Goal: Check status: Check status

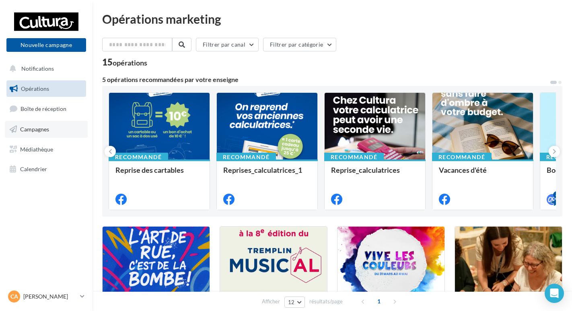
click at [39, 131] on span "Campagnes" at bounding box center [34, 129] width 29 height 7
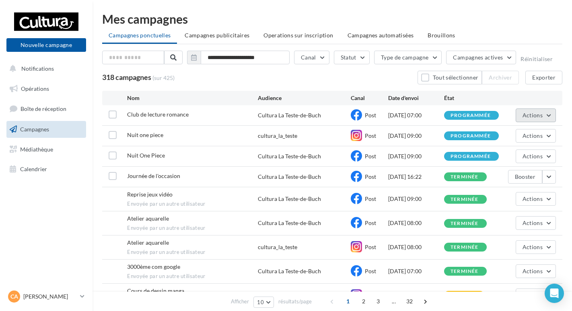
click at [545, 115] on button "Actions" at bounding box center [535, 116] width 40 height 14
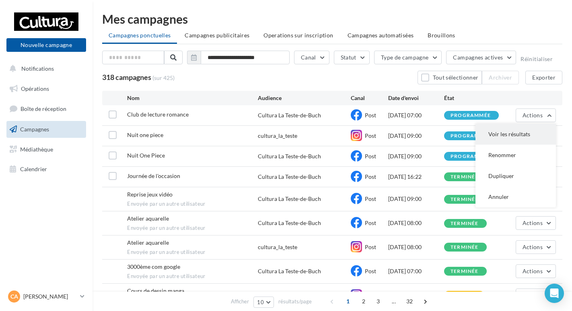
click at [514, 133] on button "Voir les résultats" at bounding box center [515, 134] width 80 height 21
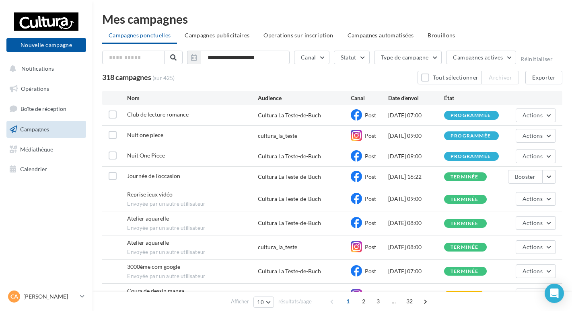
click at [276, 117] on div "Cultura La Teste-de-Buch" at bounding box center [289, 115] width 63 height 8
click at [424, 113] on div "23/09/2025 07:00" at bounding box center [416, 115] width 56 height 8
click at [458, 113] on div "programmée" at bounding box center [470, 115] width 40 height 5
click at [414, 118] on div "23/09/2025 07:00" at bounding box center [416, 115] width 56 height 8
click at [290, 117] on div "Cultura La Teste-de-Buch" at bounding box center [289, 115] width 63 height 8
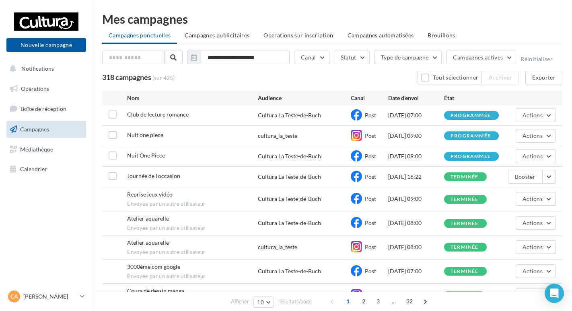
click at [168, 117] on span "Club de lecture romance" at bounding box center [157, 114] width 61 height 7
click at [114, 115] on label at bounding box center [113, 115] width 8 height 8
click at [114, 115] on icon at bounding box center [113, 115] width 6 height 6
click at [264, 115] on div "Cultura La Teste-de-Buch" at bounding box center [289, 115] width 63 height 8
click at [161, 117] on span "Club de lecture romance" at bounding box center [157, 114] width 61 height 7
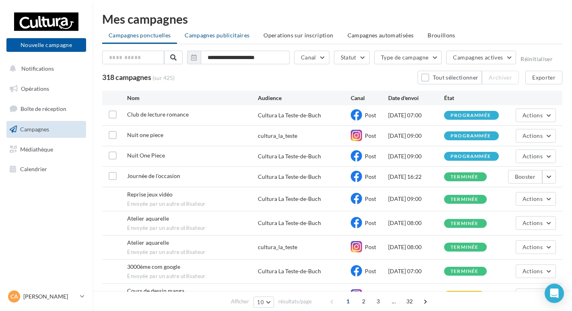
click at [214, 42] on li "Campagnes publicitaires" at bounding box center [217, 35] width 78 height 14
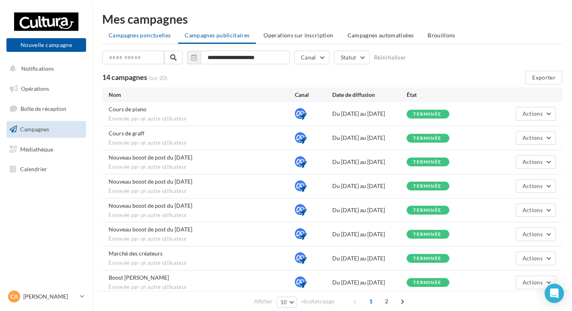
click at [139, 33] on span "Campagnes ponctuelles" at bounding box center [140, 35] width 62 height 7
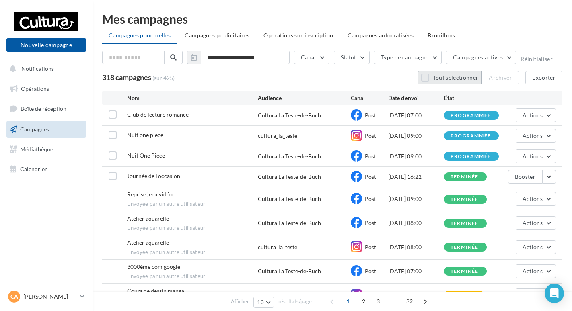
click at [431, 77] on button "Tout sélectionner" at bounding box center [449, 78] width 64 height 14
click at [413, 80] on button "Tout désélectionner" at bounding box center [439, 78] width 71 height 14
click at [287, 113] on div "Cultura La Teste-de-Buch" at bounding box center [289, 115] width 63 height 8
click at [288, 113] on div "Cultura La Teste-de-Buch" at bounding box center [289, 115] width 63 height 8
drag, startPoint x: 288, startPoint y: 113, endPoint x: 355, endPoint y: 115, distance: 67.6
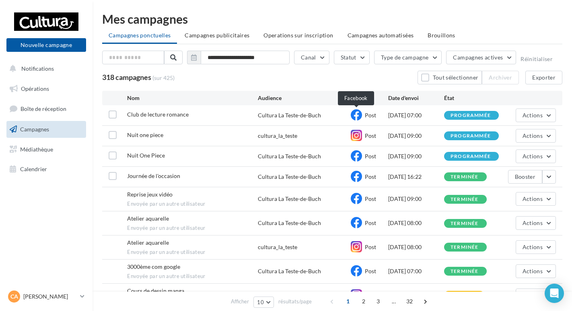
click at [355, 115] on icon at bounding box center [355, 114] width 11 height 11
click at [158, 115] on span "Club de lecture romance" at bounding box center [157, 114] width 61 height 7
click at [154, 115] on span "Club de lecture romance" at bounding box center [157, 114] width 61 height 7
click at [48, 153] on link "Médiathèque" at bounding box center [46, 149] width 83 height 17
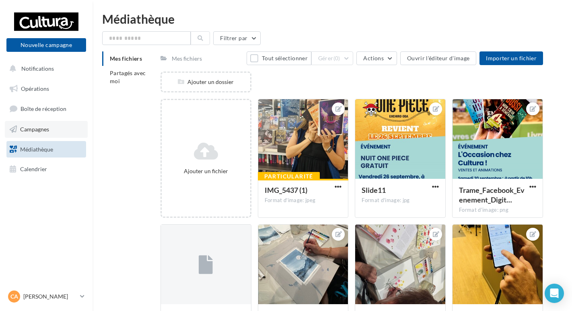
click at [41, 125] on link "Campagnes" at bounding box center [46, 129] width 83 height 17
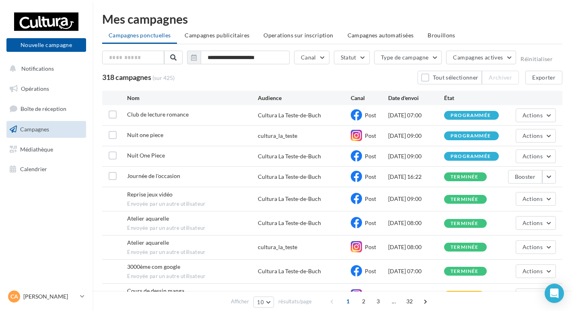
click at [273, 118] on div "Cultura La Teste-de-Buch" at bounding box center [289, 115] width 63 height 8
click at [35, 90] on span "Opérations" at bounding box center [35, 88] width 28 height 7
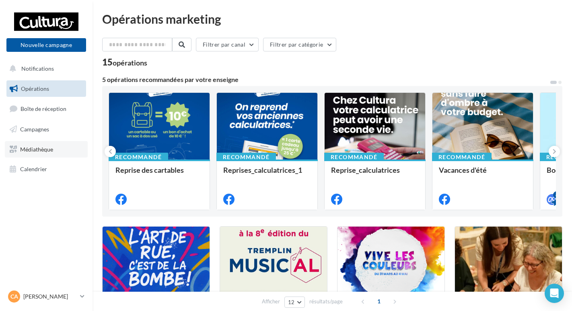
click at [37, 151] on span "Médiathèque" at bounding box center [36, 149] width 33 height 7
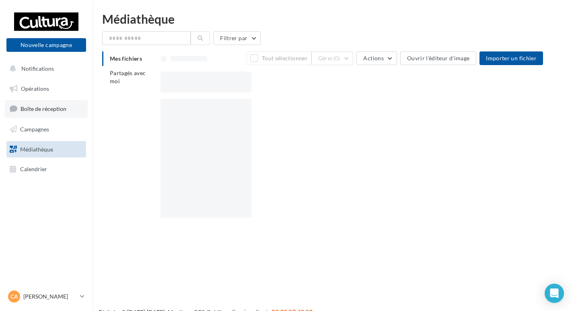
click at [44, 112] on span "Boîte de réception" at bounding box center [43, 108] width 46 height 7
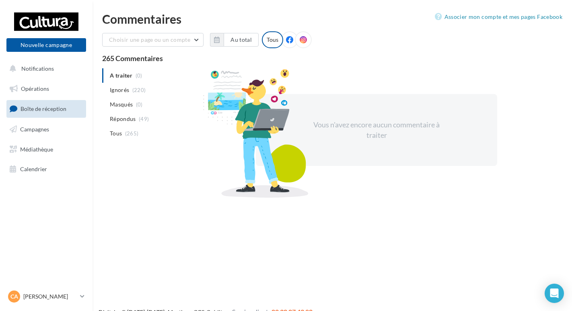
click at [38, 130] on span "Campagnes" at bounding box center [34, 129] width 29 height 7
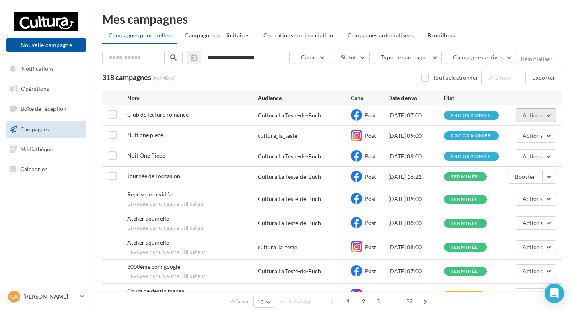
click at [531, 113] on span "Actions" at bounding box center [532, 115] width 20 height 7
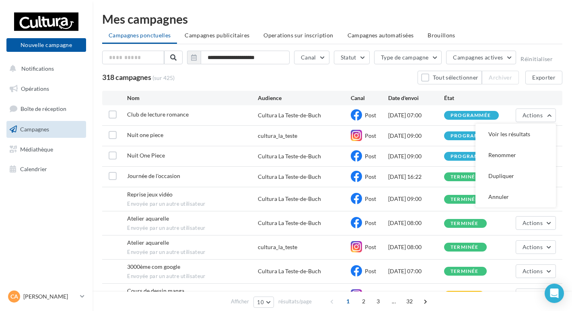
click at [462, 120] on div "programmée" at bounding box center [471, 115] width 55 height 9
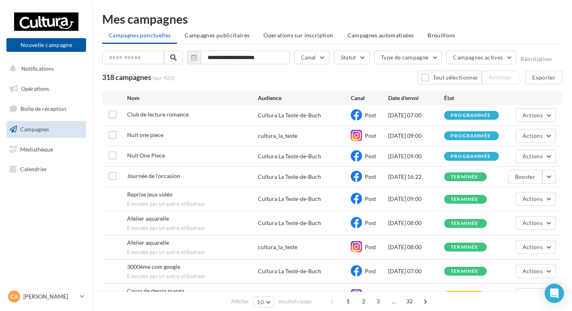
click at [460, 115] on div "programmée" at bounding box center [470, 115] width 40 height 5
drag, startPoint x: 458, startPoint y: 115, endPoint x: 398, endPoint y: 114, distance: 59.9
drag, startPoint x: 398, startPoint y: 114, endPoint x: 363, endPoint y: 113, distance: 35.0
click at [363, 113] on div "Post" at bounding box center [368, 115] width 37 height 12
click at [292, 115] on div "Cultura La Teste-de-Buch" at bounding box center [289, 115] width 63 height 8
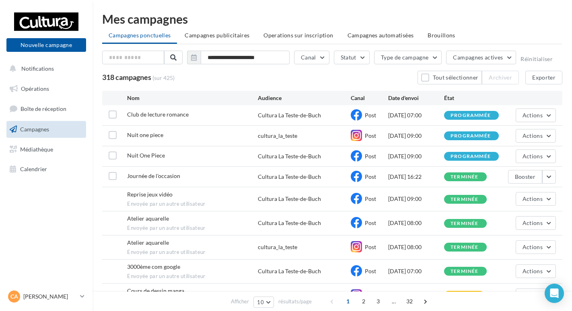
click at [162, 117] on span "Club de lecture romance" at bounding box center [157, 114] width 61 height 7
click at [348, 53] on button "Statut" at bounding box center [352, 58] width 36 height 14
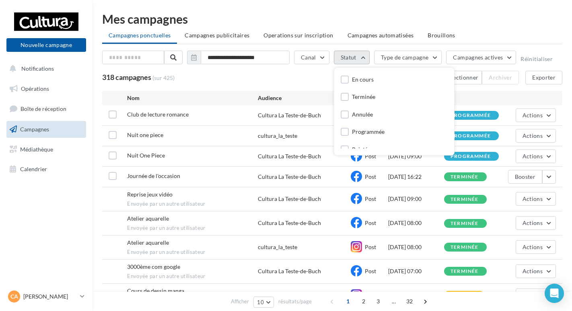
click at [349, 55] on button "Statut" at bounding box center [352, 58] width 36 height 14
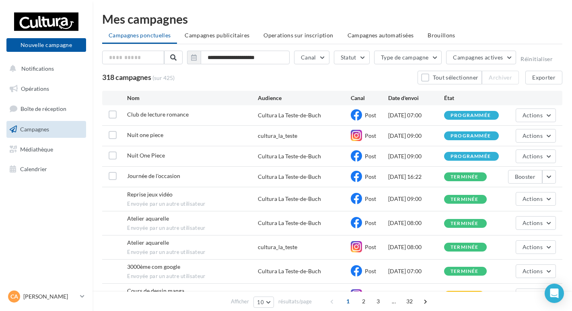
click at [139, 116] on span "Club de lecture romance" at bounding box center [157, 114] width 61 height 7
click at [207, 116] on div "Club de lecture romance" at bounding box center [192, 116] width 130 height 10
click at [365, 117] on span "Post" at bounding box center [370, 115] width 11 height 7
click at [360, 116] on icon at bounding box center [355, 114] width 11 height 11
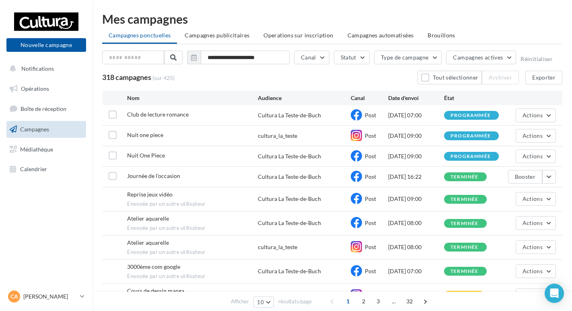
click at [370, 116] on span "Post" at bounding box center [370, 115] width 11 height 7
drag, startPoint x: 370, startPoint y: 116, endPoint x: 343, endPoint y: 115, distance: 27.4
click at [356, 116] on icon at bounding box center [355, 114] width 11 height 11
click at [330, 115] on div "Cultura La Teste-de-Buch" at bounding box center [304, 115] width 93 height 8
click at [158, 107] on div "Club de lecture romance Cultura La Teste-de-Buch Post 23/09/2025 07:00 programm…" at bounding box center [332, 115] width 460 height 20
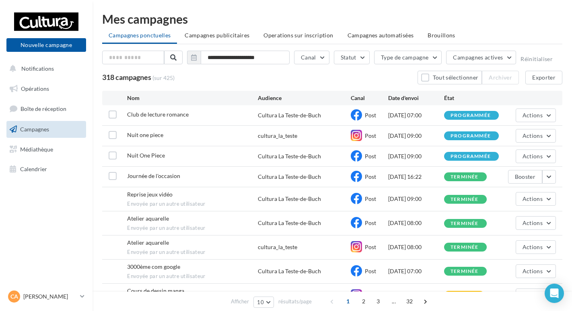
click at [152, 141] on div "Nuit one piece cultura_la_teste Post 19/09/2025 09:00 programmée Actions" at bounding box center [332, 136] width 460 height 20
click at [152, 156] on span "Nuit One Piece" at bounding box center [146, 155] width 38 height 7
click at [145, 138] on div "Nuit one piece" at bounding box center [145, 135] width 36 height 8
click at [267, 128] on div "Nuit one piece cultura_la_teste Post 19/09/2025 09:00 programmée Actions" at bounding box center [332, 136] width 460 height 20
click at [280, 135] on div "cultura_la_teste" at bounding box center [277, 136] width 39 height 8
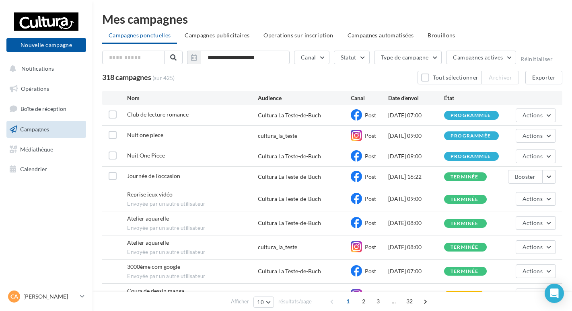
click at [410, 126] on div "Nuit one piece cultura_la_teste Post 19/09/2025 09:00 programmée Actions" at bounding box center [332, 136] width 460 height 20
click at [412, 140] on div "Nuit one piece cultura_la_teste Post 19/09/2025 09:00 programmée Actions" at bounding box center [332, 136] width 460 height 20
click at [413, 116] on div "23/09/2025 07:00" at bounding box center [416, 115] width 56 height 8
click at [314, 116] on div "Cultura La Teste-de-Buch" at bounding box center [289, 115] width 63 height 8
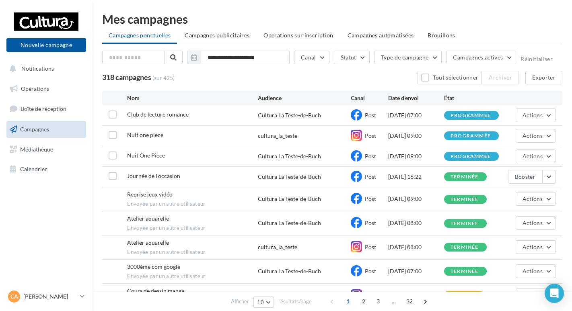
click at [345, 121] on div "Club de lecture romance Cultura La Teste-de-Buch Post 23/09/2025 07:00 programm…" at bounding box center [332, 115] width 460 height 20
click at [323, 129] on div "Nuit one piece cultura_la_teste Post 19/09/2025 09:00 programmée Actions" at bounding box center [332, 136] width 460 height 20
click at [328, 141] on div "Nuit one piece cultura_la_teste Post 19/09/2025 09:00 programmée Actions" at bounding box center [332, 136] width 460 height 20
click at [344, 165] on div "Nuit One Piece Cultura La Teste-de-Buch Post 19/09/2025 09:00 programmée Actions" at bounding box center [332, 156] width 460 height 20
click at [250, 184] on div "Journée de l'occasion Cultura La Teste-de-Buch Post 18/09/2025 16:22 terminée B…" at bounding box center [332, 177] width 460 height 20
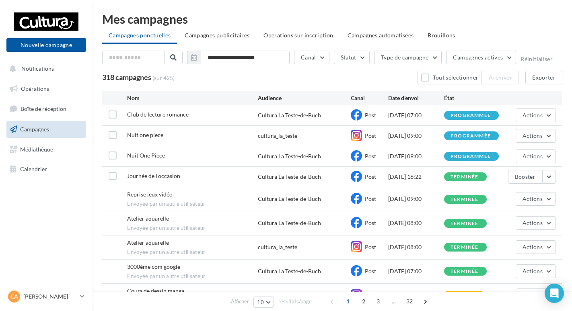
click at [371, 169] on div "Journée de l'occasion Cultura La Teste-de-Buch Post 18/09/2025 16:22 terminée B…" at bounding box center [332, 177] width 460 height 20
click at [359, 178] on icon at bounding box center [355, 176] width 11 height 11
click at [550, 178] on button "button" at bounding box center [549, 177] width 14 height 14
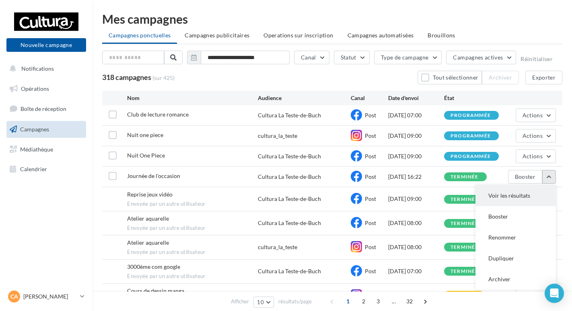
scroll to position [77, 0]
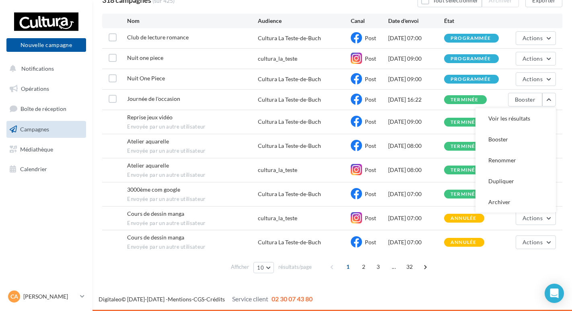
click at [450, 105] on div "Journée de l'occasion Cultura La Teste-de-Buch Post 18/09/2025 16:22 terminée B…" at bounding box center [332, 100] width 460 height 20
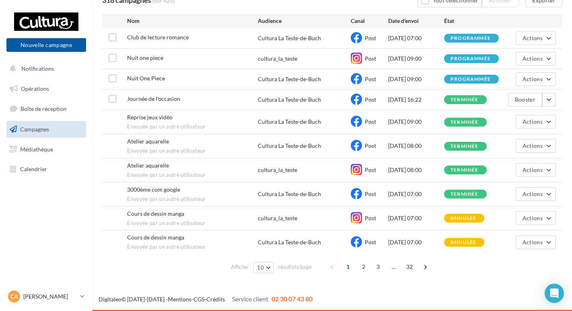
click at [445, 97] on div "terminée" at bounding box center [465, 99] width 43 height 9
click at [410, 109] on div "Journée de l'occasion Cultura La Teste-de-Buch Post 18/09/2025 16:22 terminée B…" at bounding box center [332, 100] width 460 height 20
click at [365, 101] on span "Post" at bounding box center [370, 99] width 11 height 7
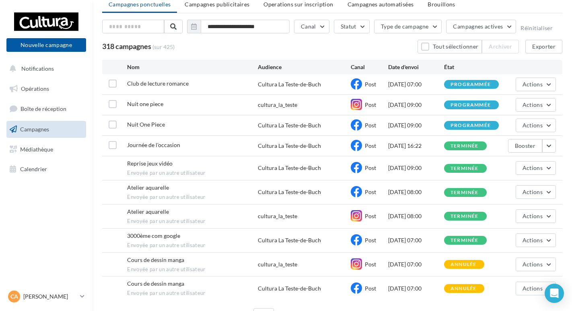
scroll to position [0, 0]
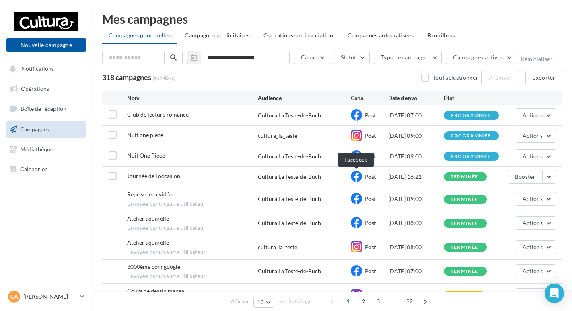
click at [356, 172] on icon at bounding box center [355, 176] width 11 height 11
click at [283, 182] on div "Journée de l'occasion Cultura La Teste-de-Buch Post 18/09/2025 16:22 terminée B…" at bounding box center [332, 177] width 460 height 20
click at [550, 180] on button "button" at bounding box center [549, 177] width 14 height 14
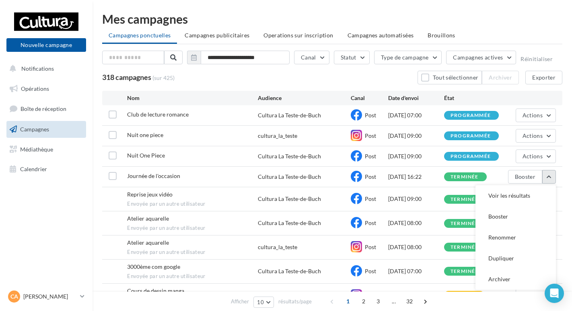
click at [550, 176] on button "button" at bounding box center [549, 177] width 14 height 14
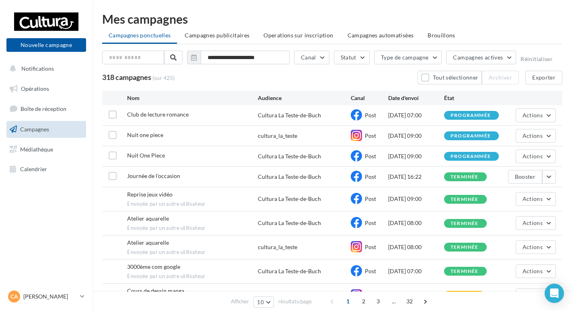
click at [234, 191] on div "Reprise jeux vidéo Envoyée par un autre utilisateur" at bounding box center [192, 199] width 130 height 17
click at [230, 184] on div "Journée de l'occasion Cultura La Teste-de-Buch Post 18/09/2025 16:22 terminée B…" at bounding box center [332, 177] width 460 height 20
click at [416, 181] on div "Journée de l'occasion Cultura La Teste-de-Buch Post 18/09/2025 16:22 terminée B…" at bounding box center [332, 177] width 460 height 20
drag, startPoint x: 416, startPoint y: 181, endPoint x: 400, endPoint y: 177, distance: 17.0
click at [400, 177] on div "[DATE] 16:22" at bounding box center [416, 177] width 56 height 8
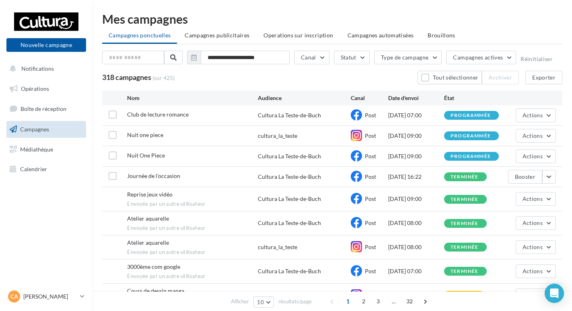
click at [398, 176] on div "[DATE] 16:22" at bounding box center [416, 177] width 56 height 8
click at [389, 174] on div "[DATE] 16:22" at bounding box center [416, 177] width 56 height 8
drag, startPoint x: 389, startPoint y: 174, endPoint x: 411, endPoint y: 177, distance: 21.5
click at [410, 177] on div "[DATE] 16:22" at bounding box center [416, 177] width 56 height 8
click at [428, 176] on div "[DATE] 16:22" at bounding box center [416, 177] width 56 height 8
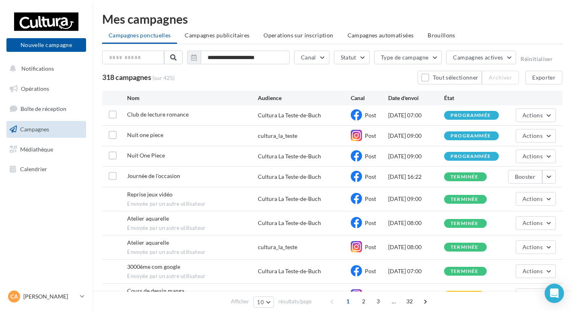
click at [401, 177] on div "[DATE] 16:22" at bounding box center [416, 177] width 56 height 8
click at [394, 178] on div "[DATE] 16:22" at bounding box center [416, 177] width 56 height 8
click at [398, 173] on div "[DATE] 16:22" at bounding box center [416, 177] width 56 height 8
click at [278, 189] on div "Reprise jeux vidéo Envoyée par un autre utilisateur Cultura La Teste-de-Buch Po…" at bounding box center [332, 199] width 460 height 24
click at [236, 182] on div "Journée de l'occasion" at bounding box center [192, 177] width 130 height 10
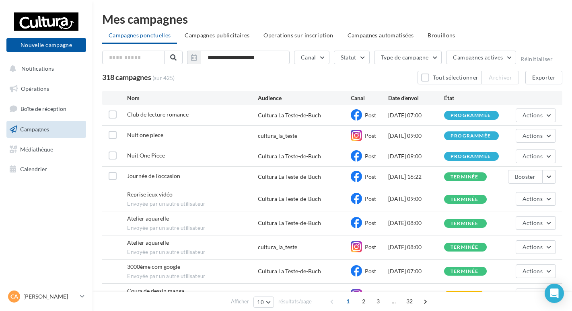
click at [182, 177] on div "Journée de l'occasion" at bounding box center [192, 177] width 130 height 10
click at [174, 176] on span "Journée de l'occasion" at bounding box center [153, 175] width 53 height 7
click at [272, 166] on div "Club de lecture romance Cultura La Teste-de-Buch Post 23/09/2025 07:00 programm…" at bounding box center [332, 218] width 460 height 226
drag, startPoint x: 272, startPoint y: 166, endPoint x: 289, endPoint y: 176, distance: 19.1
click at [289, 176] on div "Cultura La Teste-de-Buch" at bounding box center [289, 177] width 63 height 8
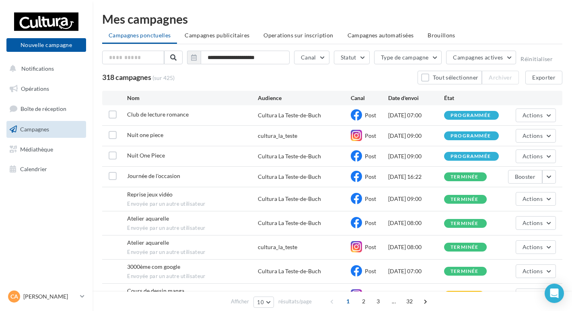
drag, startPoint x: 243, startPoint y: 170, endPoint x: 280, endPoint y: 169, distance: 37.4
click at [242, 170] on div "Journée de l'occasion Cultura La Teste-de-Buch Post 18/09/2025 16:22 terminée B…" at bounding box center [332, 177] width 460 height 20
click at [545, 174] on button "button" at bounding box center [549, 177] width 14 height 14
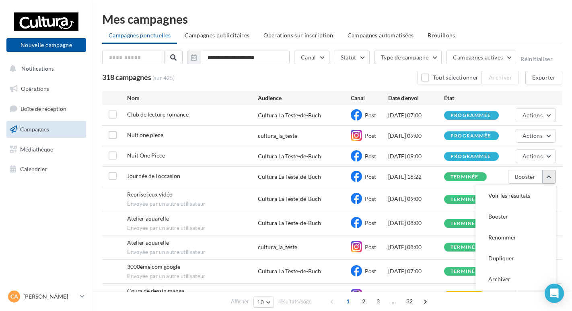
click at [550, 176] on button "button" at bounding box center [549, 177] width 14 height 14
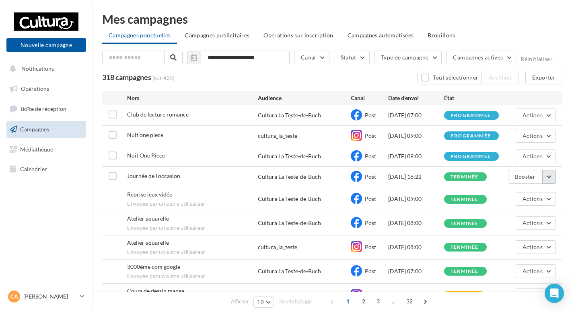
click at [552, 177] on button "button" at bounding box center [549, 177] width 14 height 14
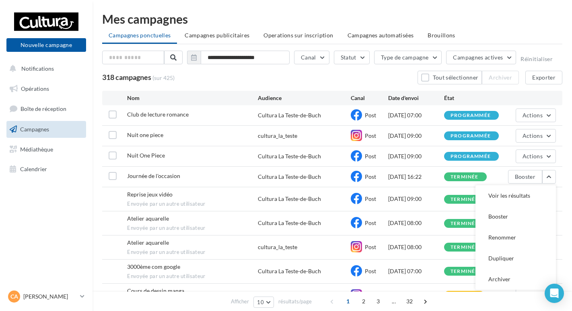
click at [423, 174] on div "[DATE] 16:22" at bounding box center [416, 177] width 56 height 8
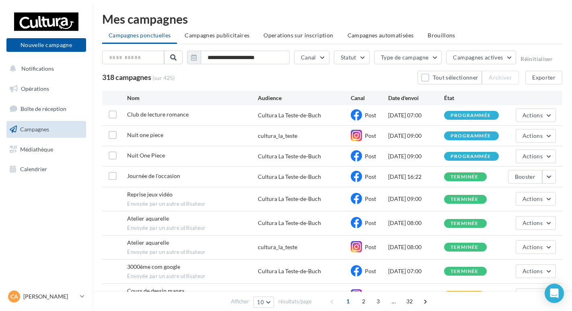
click at [406, 178] on div "[DATE] 16:22" at bounding box center [416, 177] width 56 height 8
click at [549, 178] on button "button" at bounding box center [549, 177] width 14 height 14
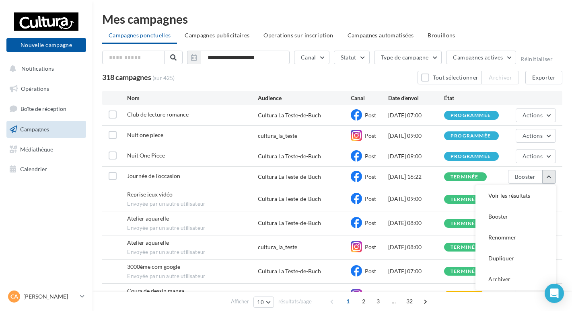
click at [549, 178] on button "button" at bounding box center [549, 177] width 14 height 14
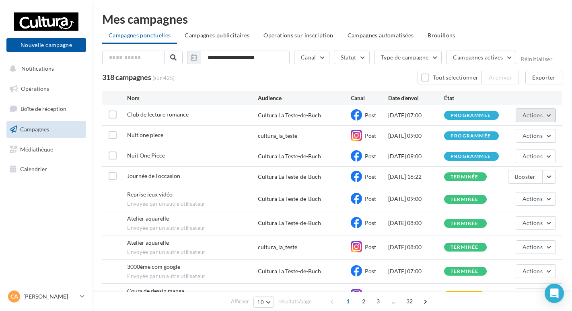
click at [545, 121] on button "Actions" at bounding box center [535, 116] width 40 height 14
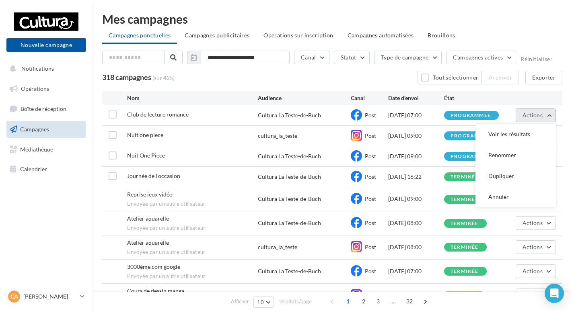
click at [545, 119] on button "Actions" at bounding box center [535, 116] width 40 height 14
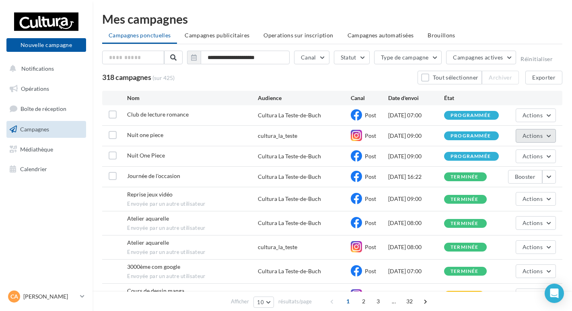
click at [543, 135] on button "Actions" at bounding box center [535, 136] width 40 height 14
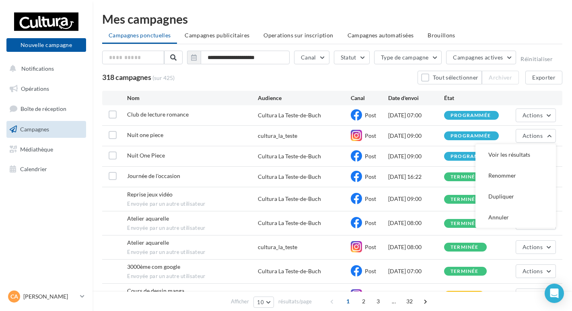
click at [537, 107] on div "Club de lecture romance Cultura La Teste-de-Buch Post 23/09/2025 07:00 programm…" at bounding box center [332, 115] width 460 height 20
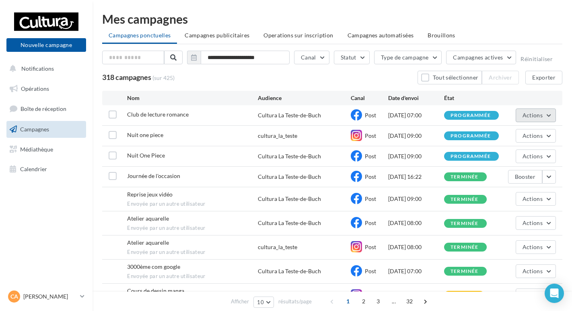
click at [539, 117] on span "Actions" at bounding box center [532, 115] width 20 height 7
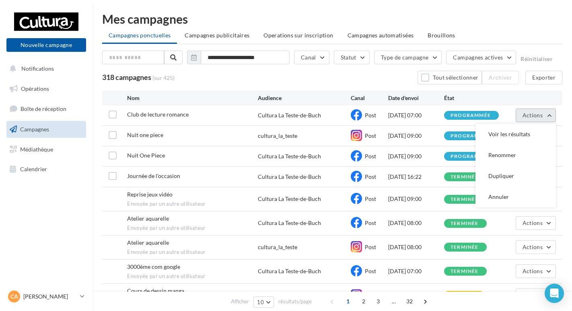
click at [534, 112] on span "Actions" at bounding box center [532, 115] width 20 height 7
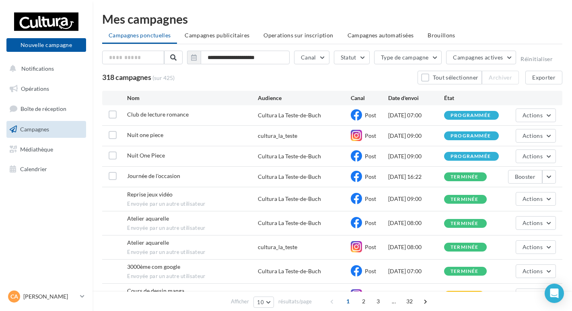
drag, startPoint x: 461, startPoint y: 113, endPoint x: 498, endPoint y: 113, distance: 36.6
click at [461, 113] on div "programmée" at bounding box center [470, 115] width 40 height 5
click at [541, 113] on span "Actions" at bounding box center [532, 115] width 20 height 7
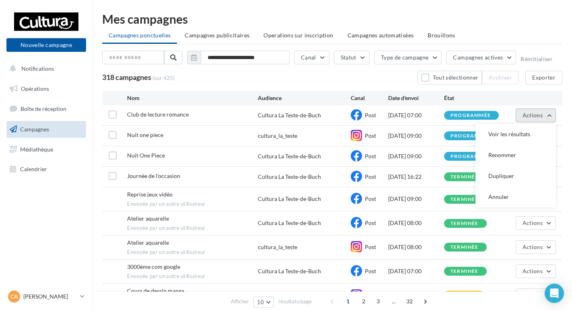
click at [531, 114] on span "Actions" at bounding box center [532, 115] width 20 height 7
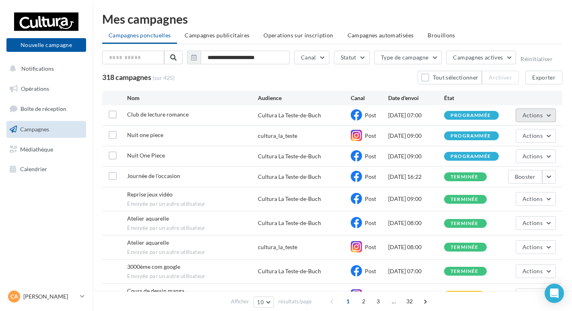
click at [531, 113] on span "Actions" at bounding box center [532, 115] width 20 height 7
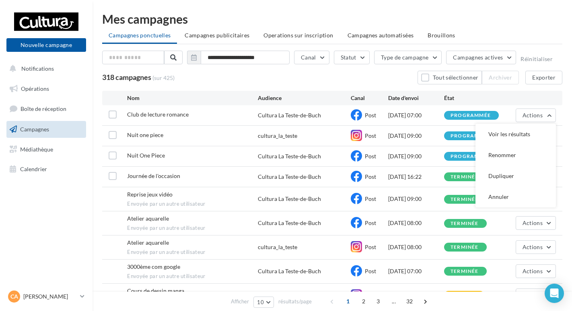
click at [512, 113] on div "Actions Voir les résultats Renommer Dupliquer Annuler" at bounding box center [528, 116] width 56 height 14
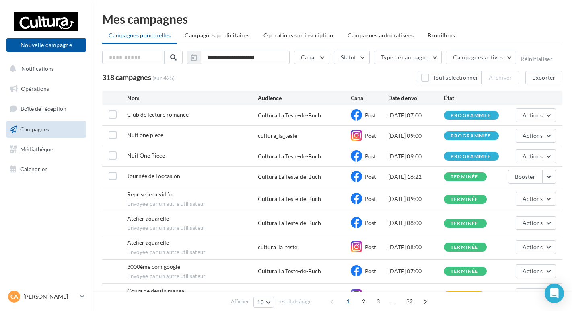
click at [471, 115] on div "programmée" at bounding box center [470, 115] width 40 height 5
click at [389, 116] on div "[DATE] 07:00" at bounding box center [416, 115] width 56 height 8
click at [404, 115] on div "[DATE] 07:00" at bounding box center [416, 115] width 56 height 8
click at [408, 116] on div "[DATE] 07:00" at bounding box center [416, 115] width 56 height 8
click at [157, 112] on span "Club de lecture romance" at bounding box center [157, 114] width 61 height 7
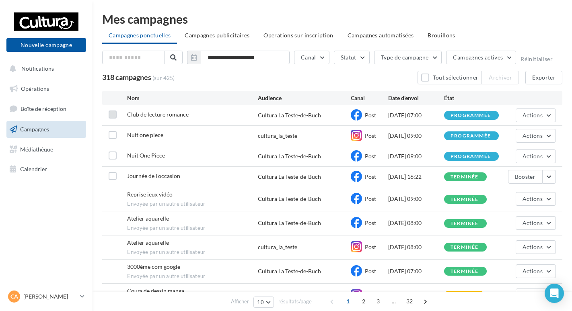
click at [112, 115] on label at bounding box center [113, 115] width 8 height 8
click at [112, 115] on icon at bounding box center [113, 115] width 6 height 6
click at [113, 115] on label at bounding box center [113, 115] width 8 height 8
click at [548, 182] on button "button" at bounding box center [549, 177] width 14 height 14
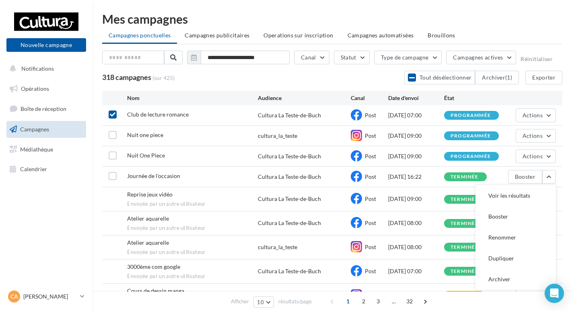
click at [107, 178] on div "Journée de l'occasion Cultura La Teste-de-Buch Post 18/09/2025 16:22 terminée B…" at bounding box center [332, 177] width 460 height 20
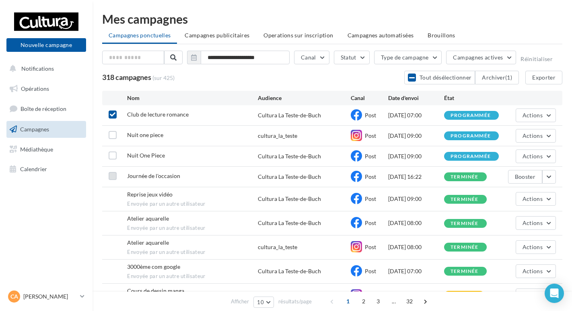
click at [113, 176] on label at bounding box center [113, 176] width 8 height 8
click at [111, 114] on icon at bounding box center [113, 115] width 6 height 6
click at [114, 176] on icon at bounding box center [113, 176] width 6 height 6
click at [546, 120] on button "Actions" at bounding box center [535, 116] width 40 height 14
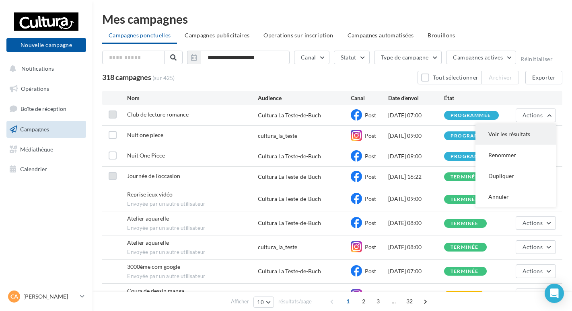
click at [490, 140] on button "Voir les résultats" at bounding box center [515, 134] width 80 height 21
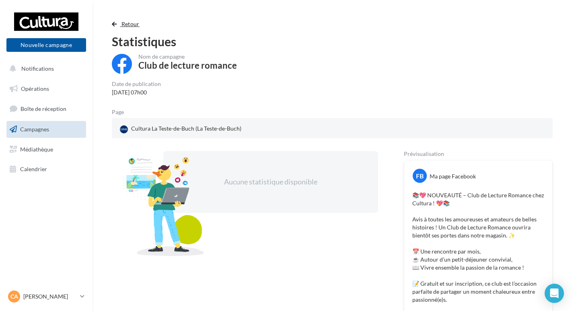
click at [122, 27] on span "Retour" at bounding box center [130, 23] width 18 height 7
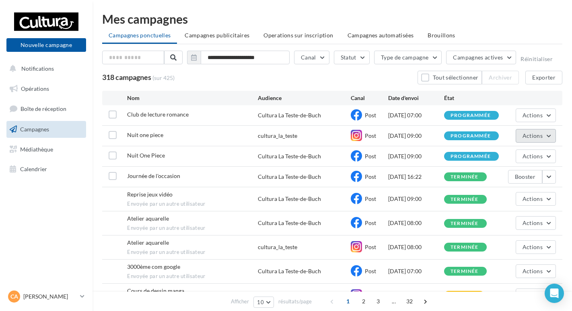
click at [545, 139] on button "Actions" at bounding box center [535, 136] width 40 height 14
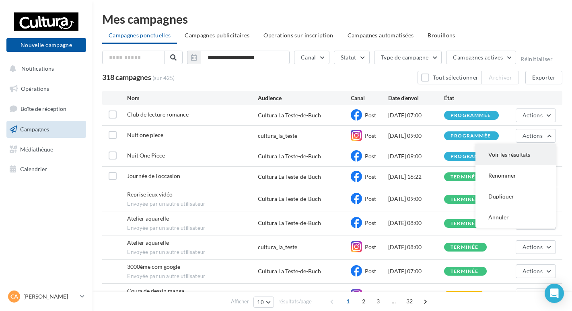
click at [525, 157] on button "Voir les résultats" at bounding box center [515, 154] width 80 height 21
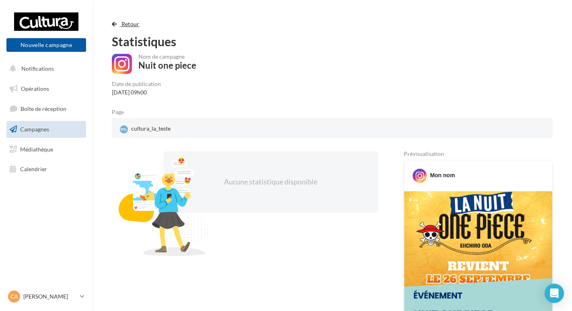
click at [123, 29] on button "Retour" at bounding box center [127, 24] width 31 height 10
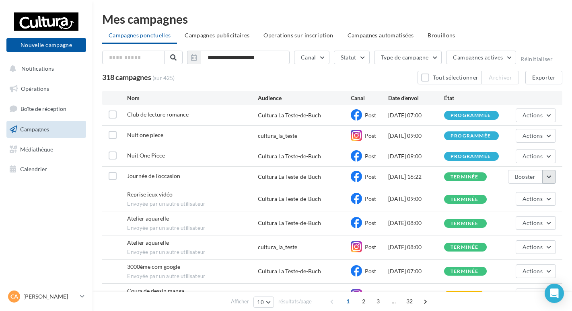
click at [549, 176] on button "button" at bounding box center [549, 177] width 14 height 14
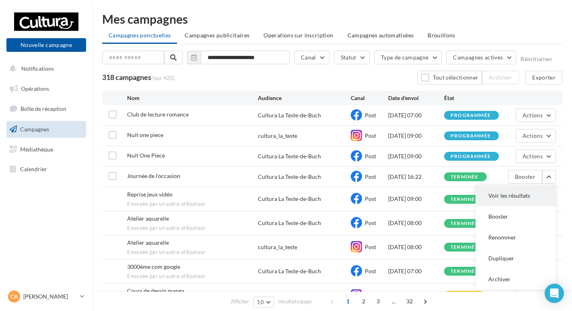
click at [526, 198] on button "Voir les résultats" at bounding box center [515, 195] width 80 height 21
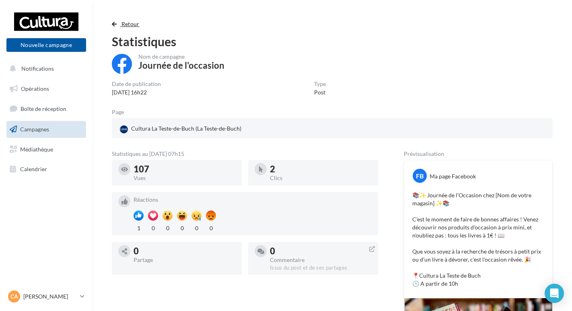
click at [126, 24] on span "Retour" at bounding box center [130, 23] width 18 height 7
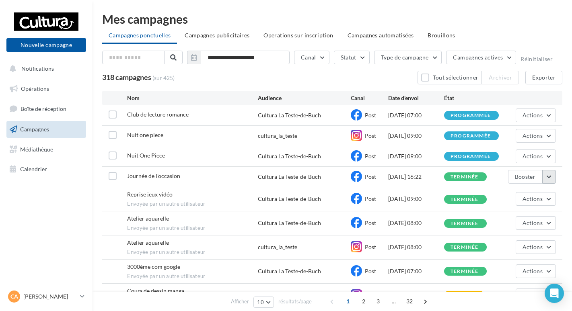
click at [551, 177] on button "button" at bounding box center [549, 177] width 14 height 14
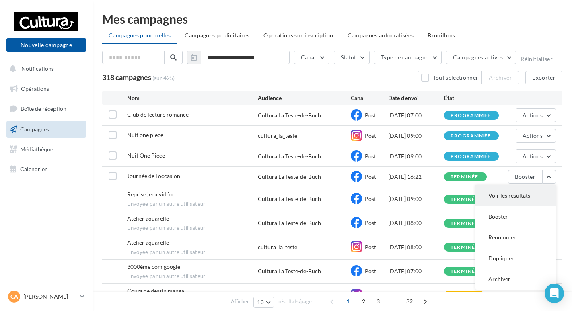
click at [532, 199] on button "Voir les résultats" at bounding box center [515, 195] width 80 height 21
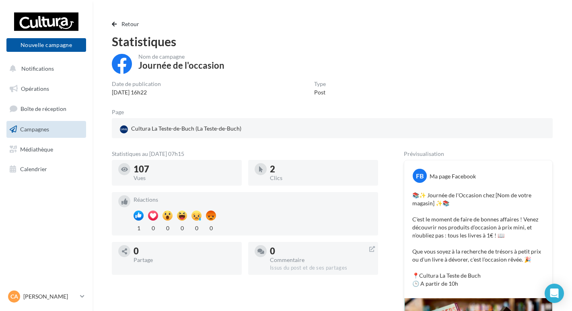
click at [111, 21] on div "Retour Statistiques Nom de campagne Journée de l'occasion Date de publication 1…" at bounding box center [332, 256] width 460 height 475
click at [118, 26] on button "Retour" at bounding box center [127, 24] width 31 height 10
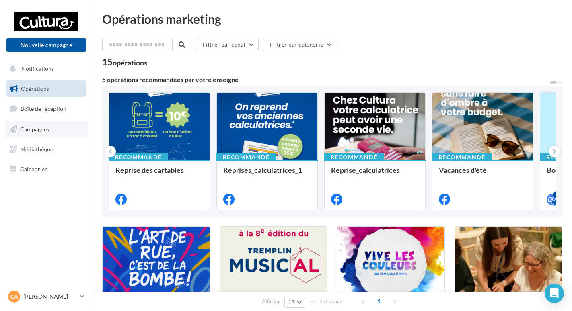
click at [31, 131] on span "Campagnes" at bounding box center [34, 129] width 29 height 7
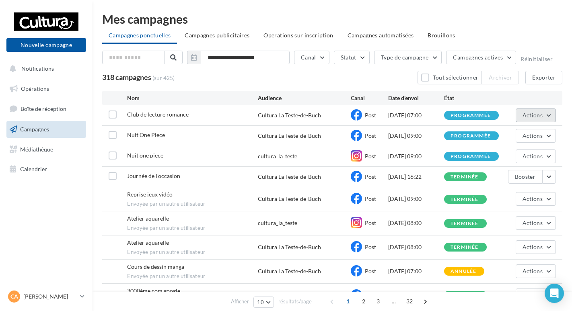
click at [535, 121] on button "Actions" at bounding box center [535, 116] width 40 height 14
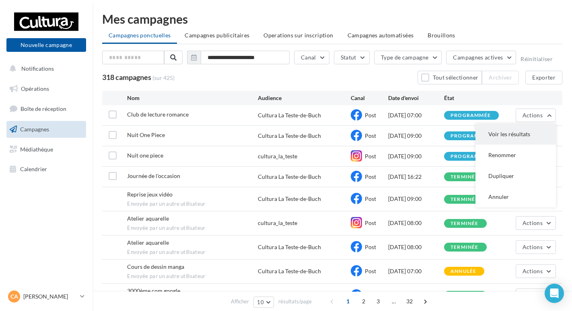
click at [519, 137] on button "Voir les résultats" at bounding box center [515, 134] width 80 height 21
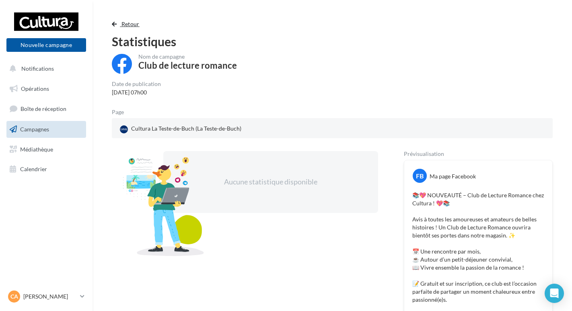
click at [116, 21] on button "Retour" at bounding box center [127, 24] width 31 height 10
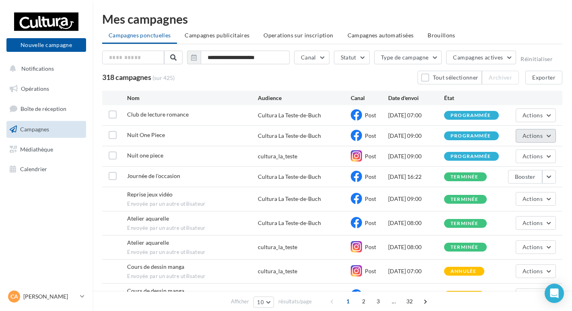
click at [541, 139] on button "Actions" at bounding box center [535, 136] width 40 height 14
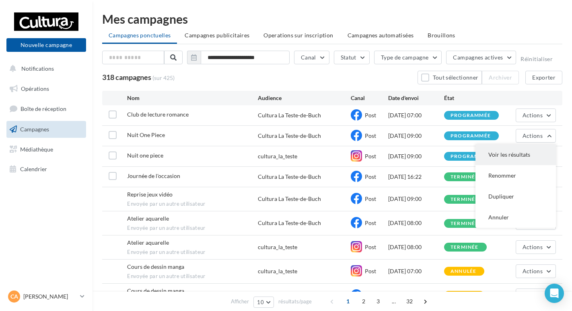
click at [492, 161] on button "Voir les résultats" at bounding box center [515, 154] width 80 height 21
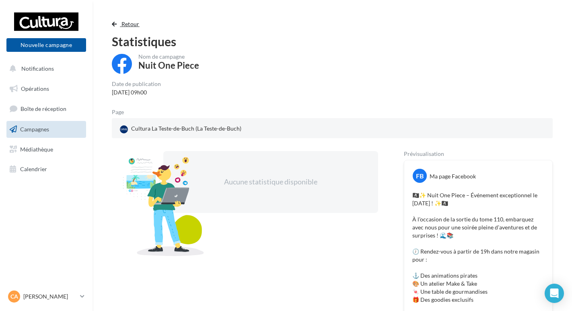
click at [116, 19] on button "Retour" at bounding box center [127, 24] width 31 height 10
